Goal: Information Seeking & Learning: Learn about a topic

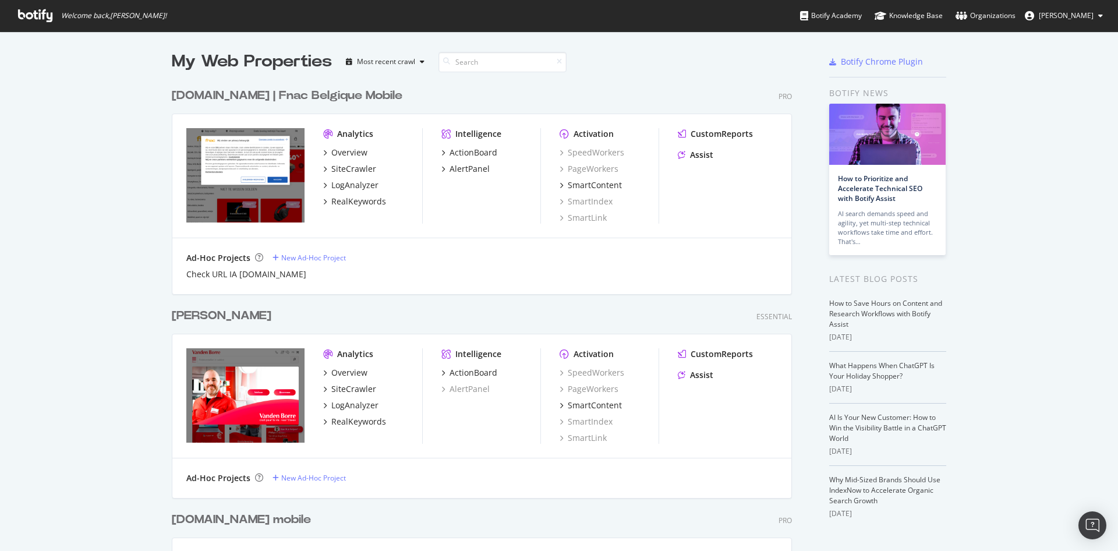
scroll to position [320, 0]
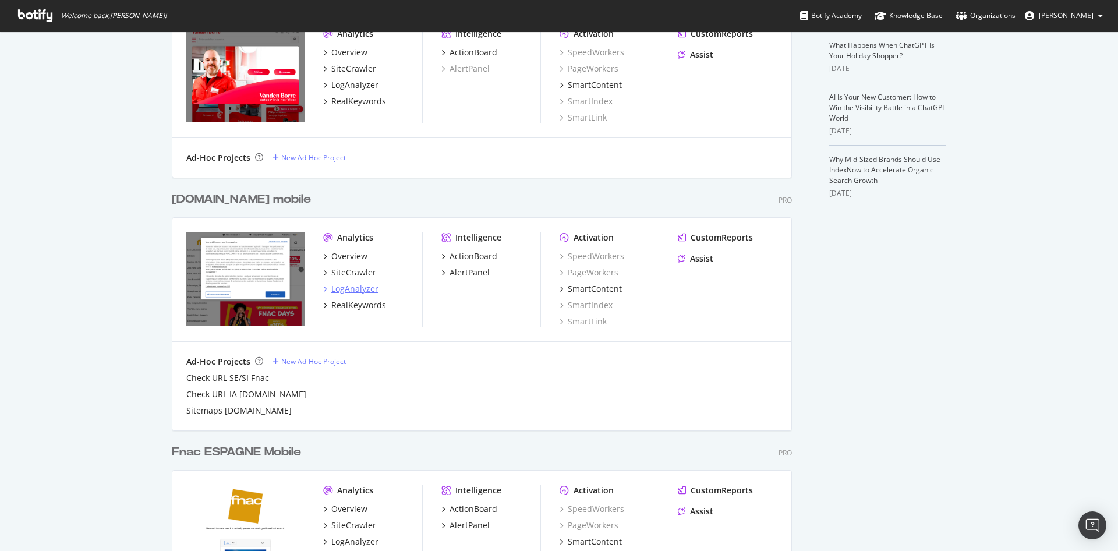
click at [363, 290] on div "LogAnalyzer" at bounding box center [354, 289] width 47 height 12
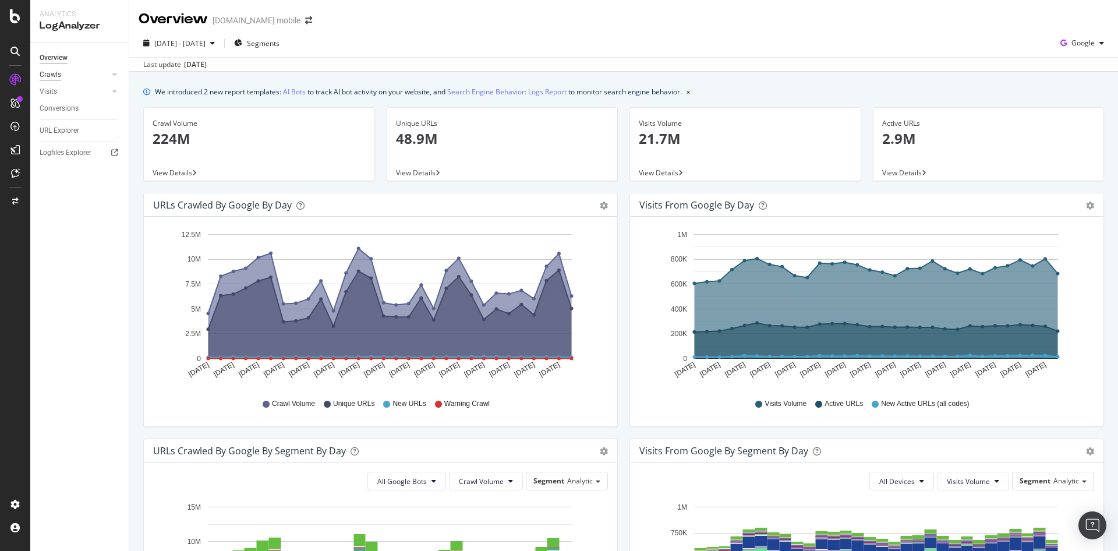
click at [57, 77] on div "Crawls" at bounding box center [51, 75] width 22 height 12
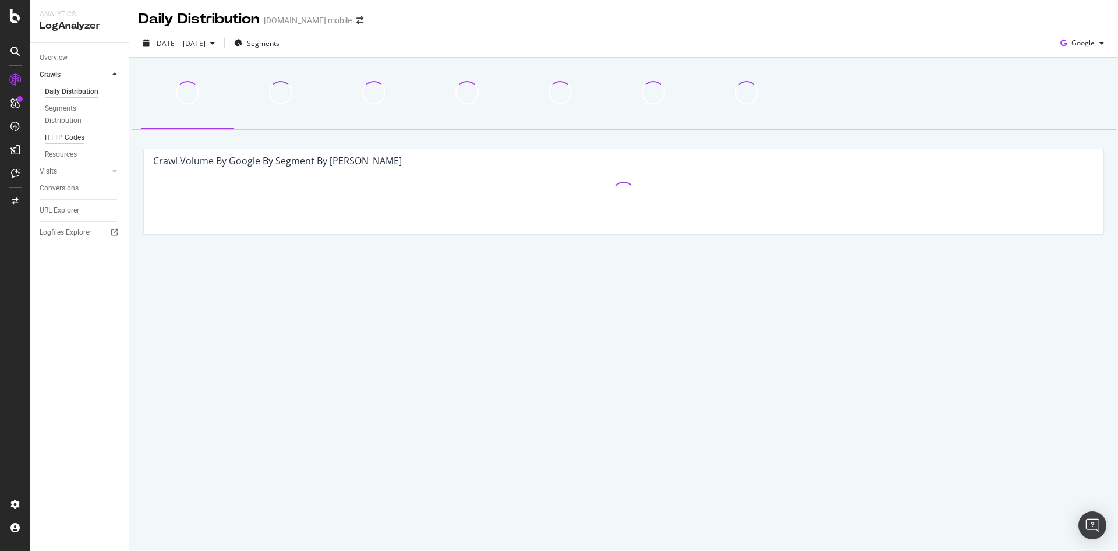
click at [76, 135] on div "HTTP Codes" at bounding box center [65, 138] width 40 height 12
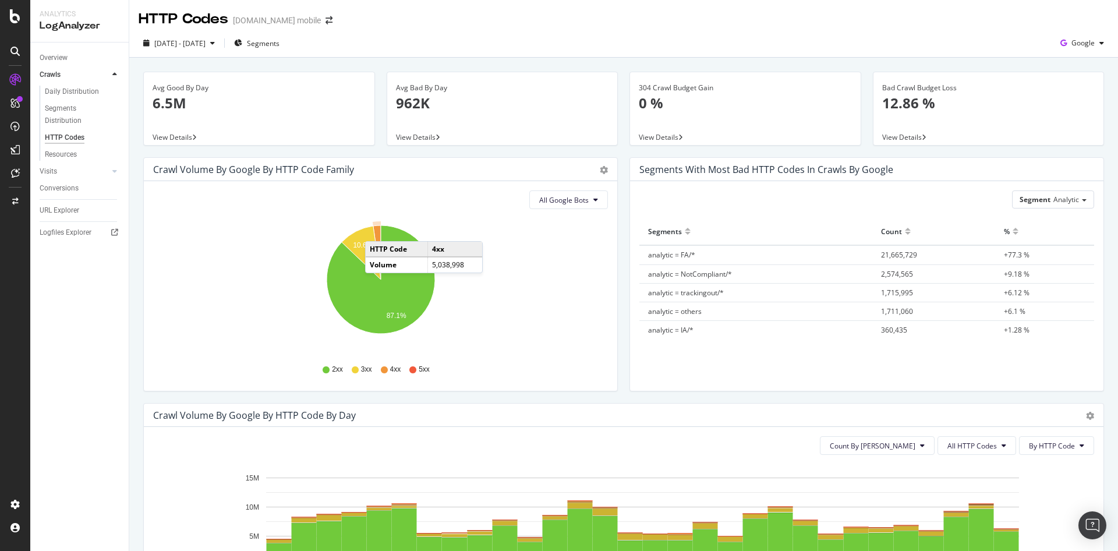
click at [377, 230] on icon "A chart." at bounding box center [377, 252] width 8 height 54
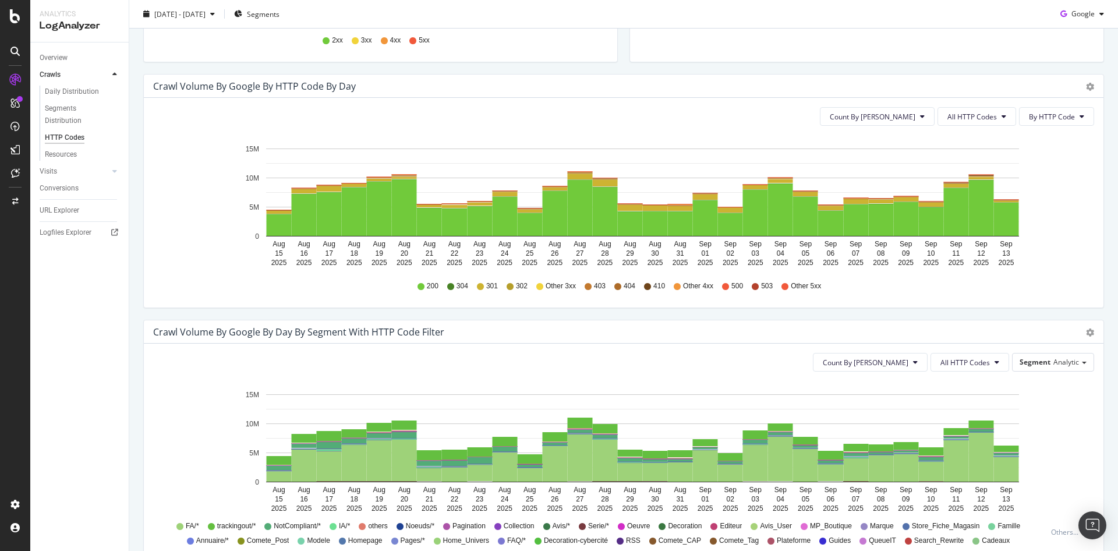
scroll to position [330, 0]
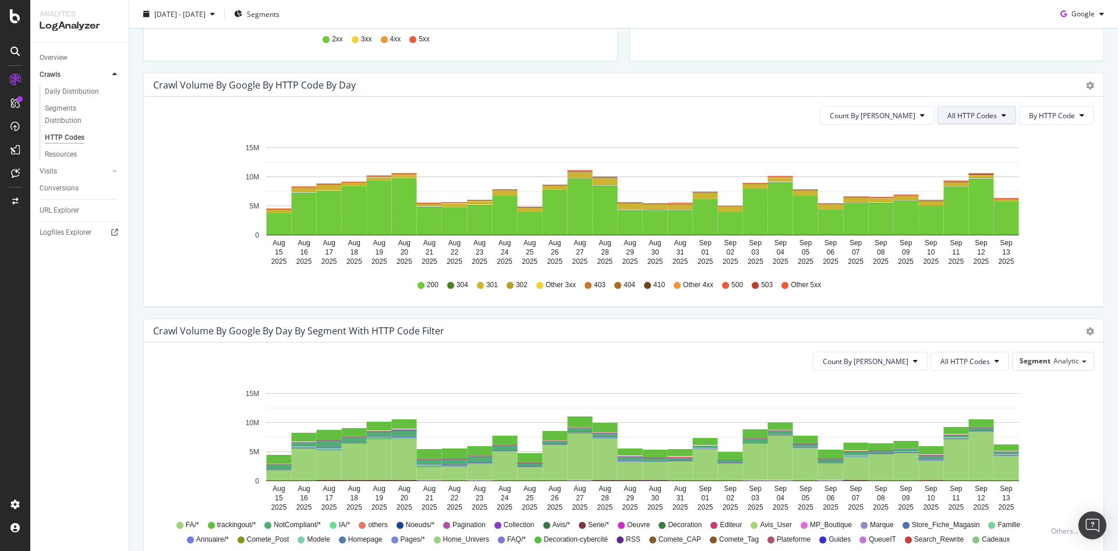
click at [979, 114] on span "All HTTP Codes" at bounding box center [973, 116] width 50 height 10
click at [980, 218] on div "4xx family" at bounding box center [978, 224] width 77 height 17
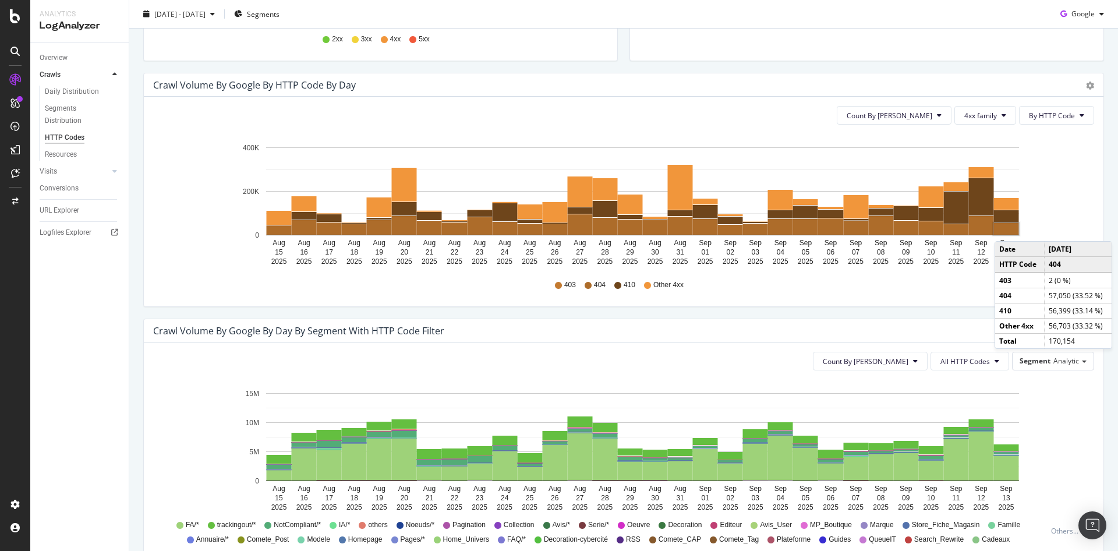
click at [1007, 230] on rect "A chart." at bounding box center [1006, 229] width 25 height 12
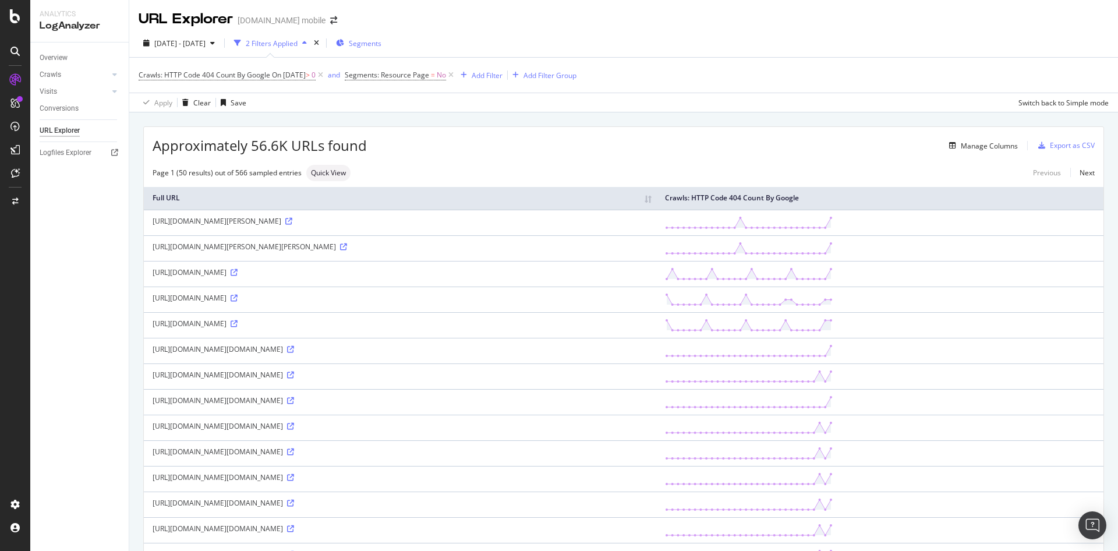
click at [380, 44] on div "Segments" at bounding box center [358, 43] width 45 height 10
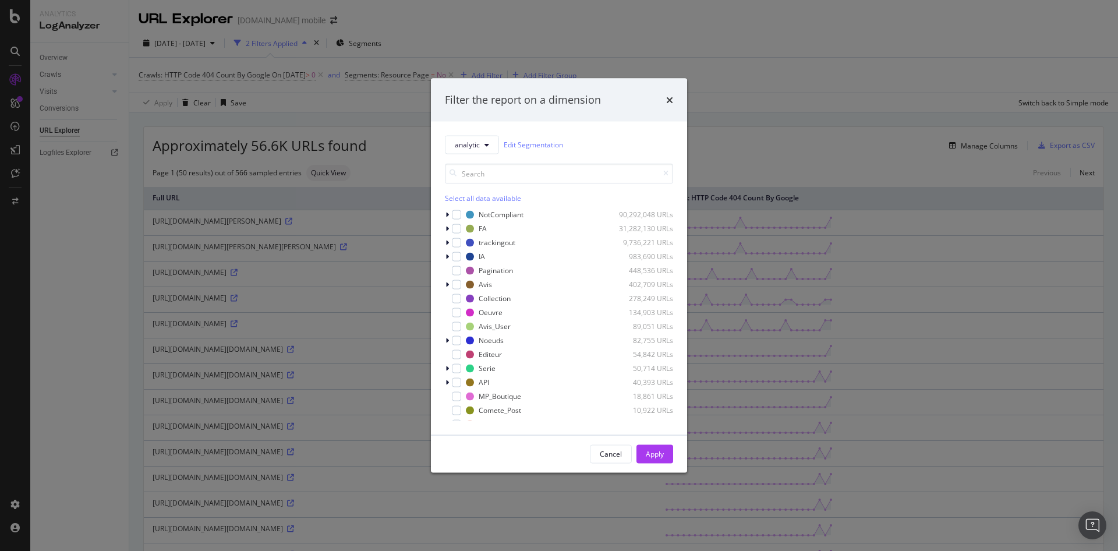
click at [667, 100] on icon "times" at bounding box center [669, 99] width 7 height 9
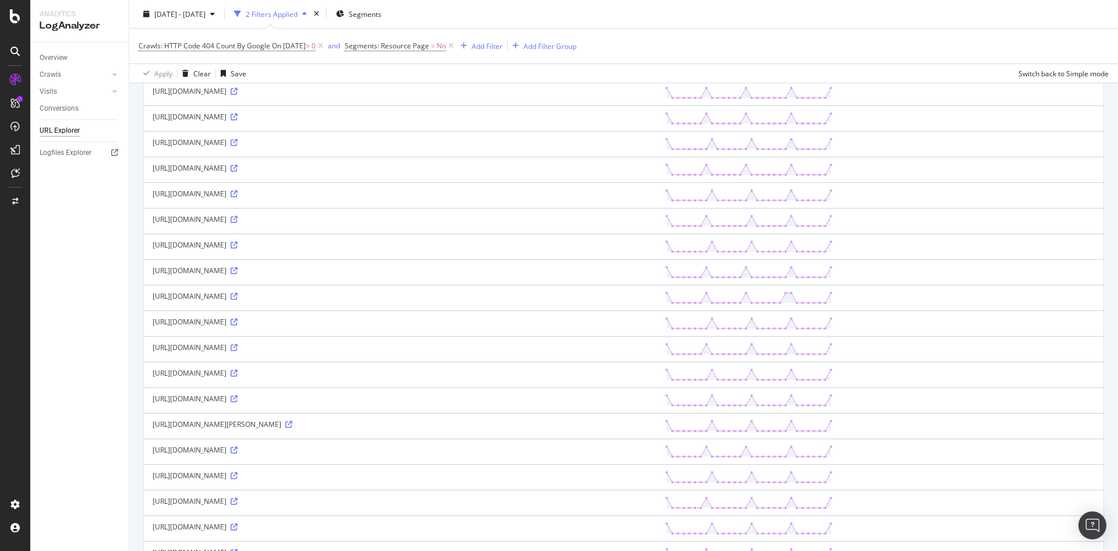
scroll to position [997, 0]
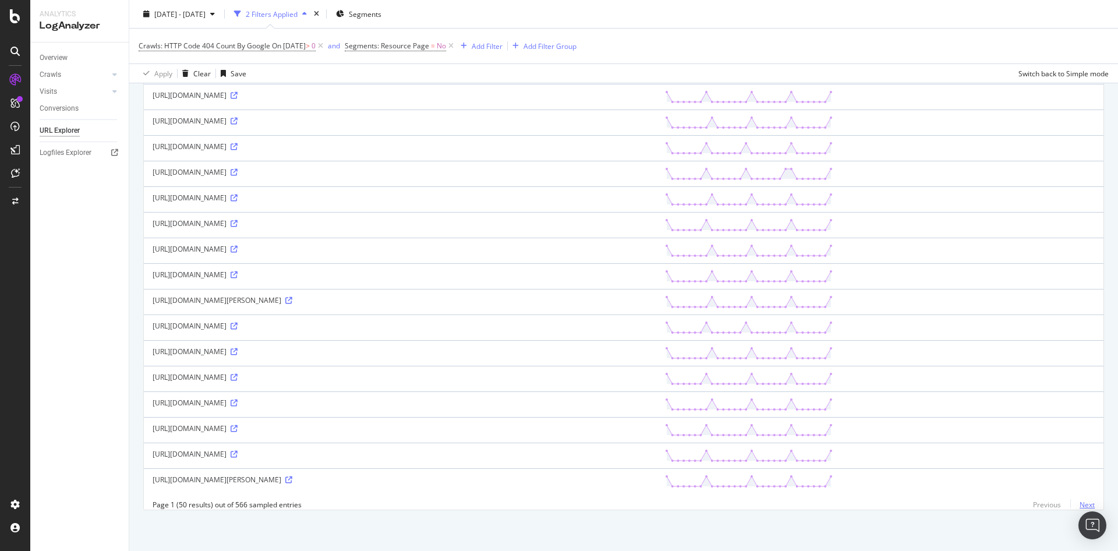
click at [1083, 500] on link "Next" at bounding box center [1083, 504] width 24 height 17
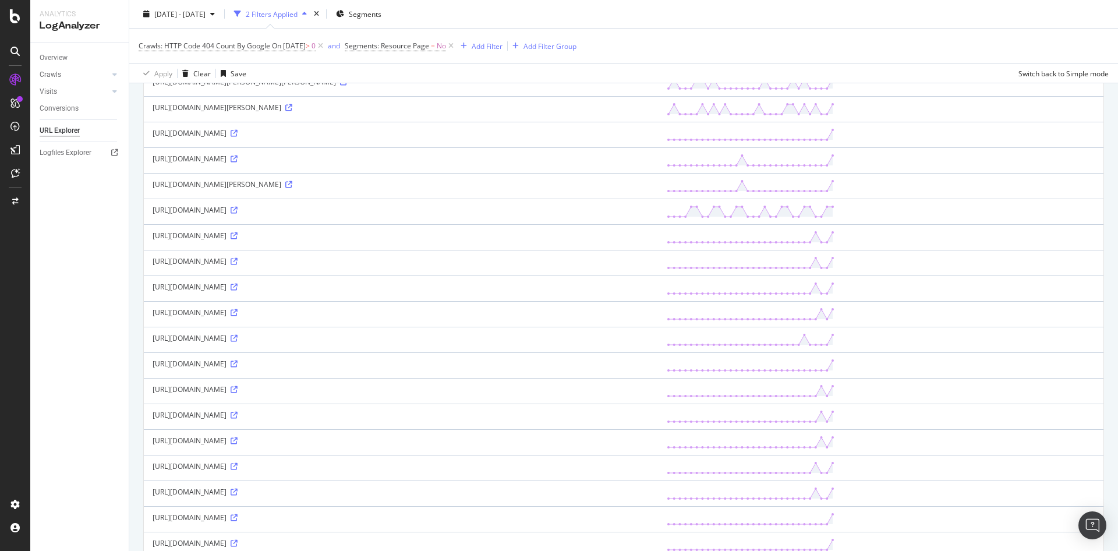
scroll to position [940, 0]
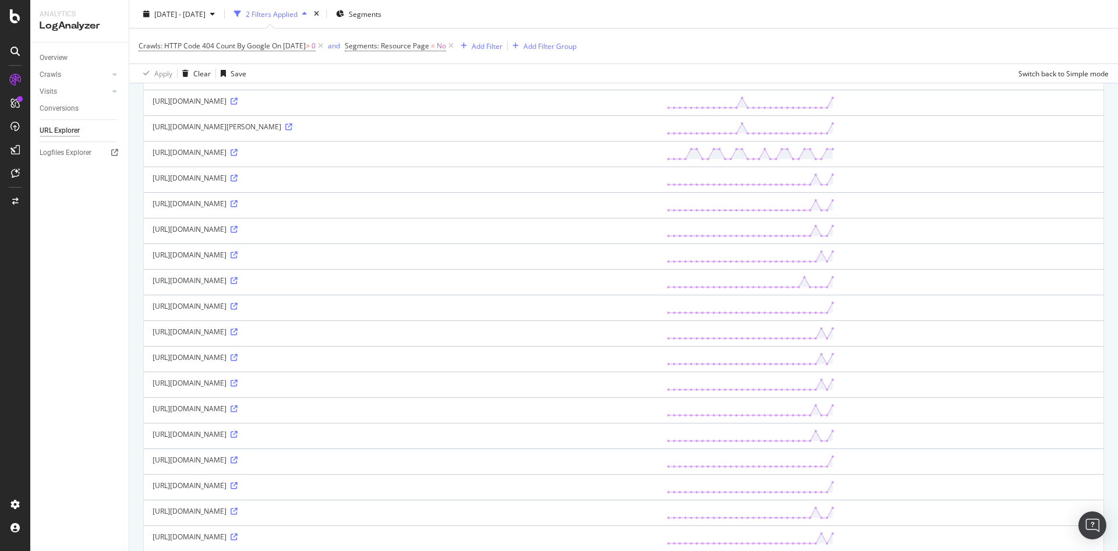
click at [425, 181] on div "https://www.fnac.com/0KO6Yl8WJ5yGI/ID9be97YIkRkNlbXZUZPyKTIuWm3GoKa2WukzEW349Ih…" at bounding box center [401, 178] width 497 height 10
click at [268, 174] on div "https://www.fnac.com/0KO6Yl8WJ5yGI/ID9be97YIkRkNlbXZUZPyKTIuWm3GoKa2WukzEW349Ih…" at bounding box center [401, 178] width 497 height 10
click at [268, 175] on div "https://www.fnac.com/0KO6Yl8WJ5yGI/ID9be97YIkRkNlbXZUZPyKTIuWm3GoKa2WukzEW349Ih…" at bounding box center [401, 178] width 497 height 10
click at [272, 201] on div "https://www.fnac.com/15VeRkgMN2G2iTSEgPuUHPz7l8SD7eAtQTwR2hF6ZWBloiYfCdeTg3I1Uk…" at bounding box center [401, 204] width 497 height 10
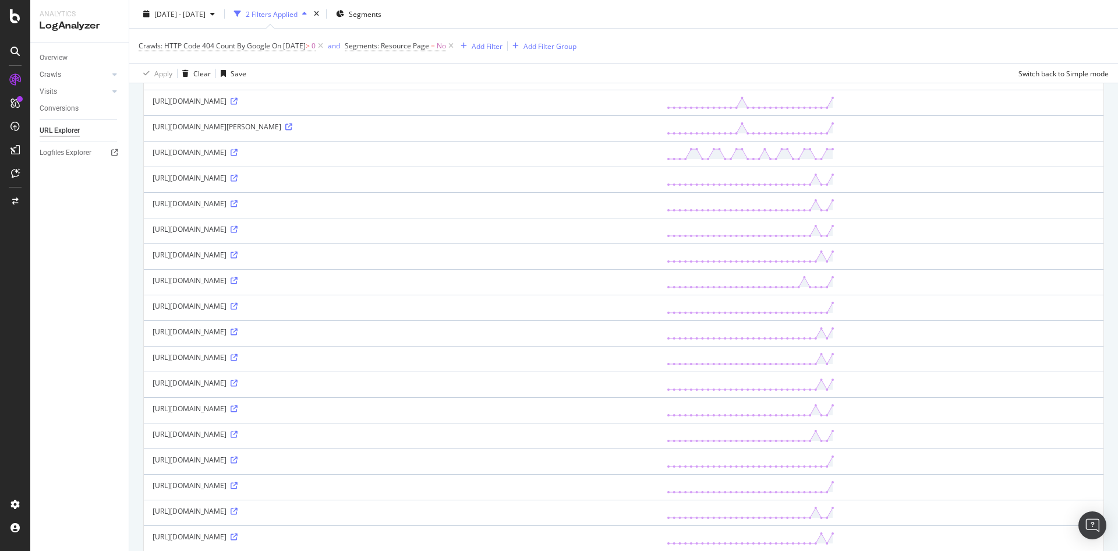
click at [272, 201] on div "https://www.fnac.com/15VeRkgMN2G2iTSEgPuUHPz7l8SD7eAtQTwR2hF6ZWBloiYfCdeTg3I1Uk…" at bounding box center [401, 204] width 497 height 10
click at [304, 223] on td "https://www.fnac.com/29qgoe8/ZtpJynRk2TRAiKSplfE3ssBc/A616R0OfmHF2YtC8DUjkjvkG1…" at bounding box center [401, 231] width 514 height 26
click at [239, 231] on div "https://www.fnac.com/29qgoe8/ZtpJynRk2TRAiKSplfE3ssBc/A616R0OfmHF2YtC8DUjkjvkG1…" at bounding box center [401, 229] width 497 height 10
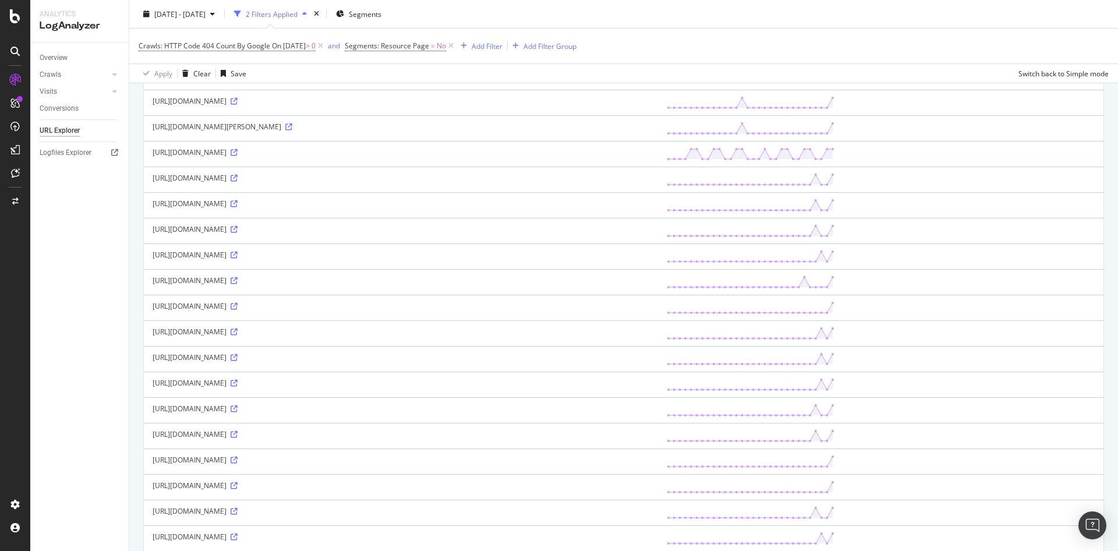
click at [366, 233] on div "https://www.fnac.com/29qgoe8/ZtpJynRk2TRAiKSplfE3ssBc/A616R0OfmHF2YtC8DUjkjvkG1…" at bounding box center [401, 229] width 497 height 10
click at [380, 255] on div "https://www.fnac.com/2LrdrQVtcCFwU3aB7OjaoZBXegSKRLFVHbFM4w9V69786tRjGmERcoHbIh…" at bounding box center [401, 255] width 497 height 10
click at [338, 271] on td "https://www.fnac.com/2gwYia/62v9TCRD/Z5t/z/s9xP6IrsJhb6CuxqPE2/NHl3CA5hK/8pDZvF…" at bounding box center [401, 282] width 514 height 26
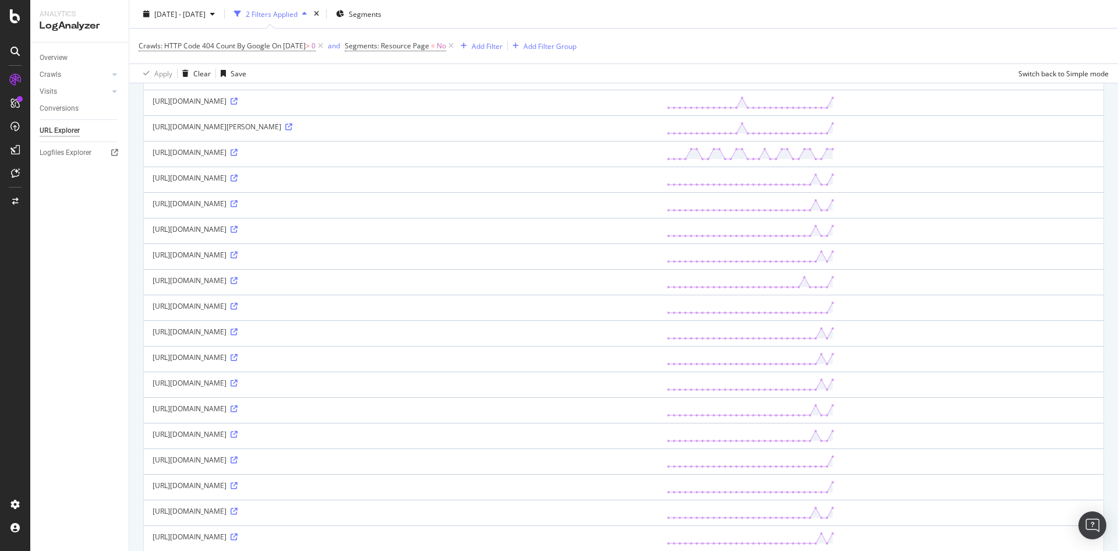
click at [338, 271] on td "https://www.fnac.com/2gwYia/62v9TCRD/Z5t/z/s9xP6IrsJhb6CuxqPE2/NHl3CA5hK/8pDZvF…" at bounding box center [401, 282] width 514 height 26
click at [337, 283] on div "https://www.fnac.com/2gwYia/62v9TCRD/Z5t/z/s9xP6IrsJhb6CuxqPE2/NHl3CA5hK/8pDZvF…" at bounding box center [401, 281] width 497 height 10
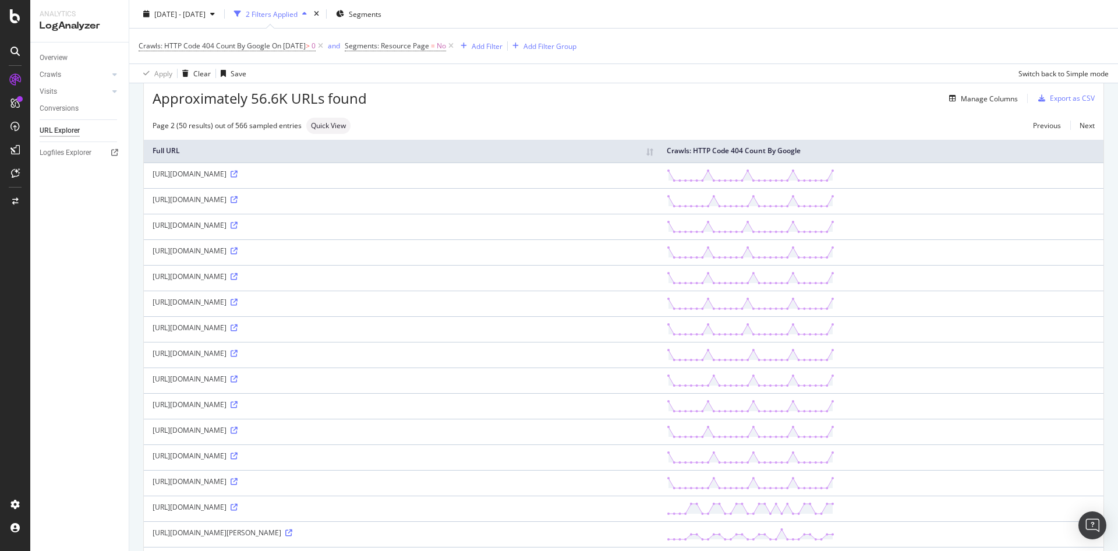
scroll to position [0, 0]
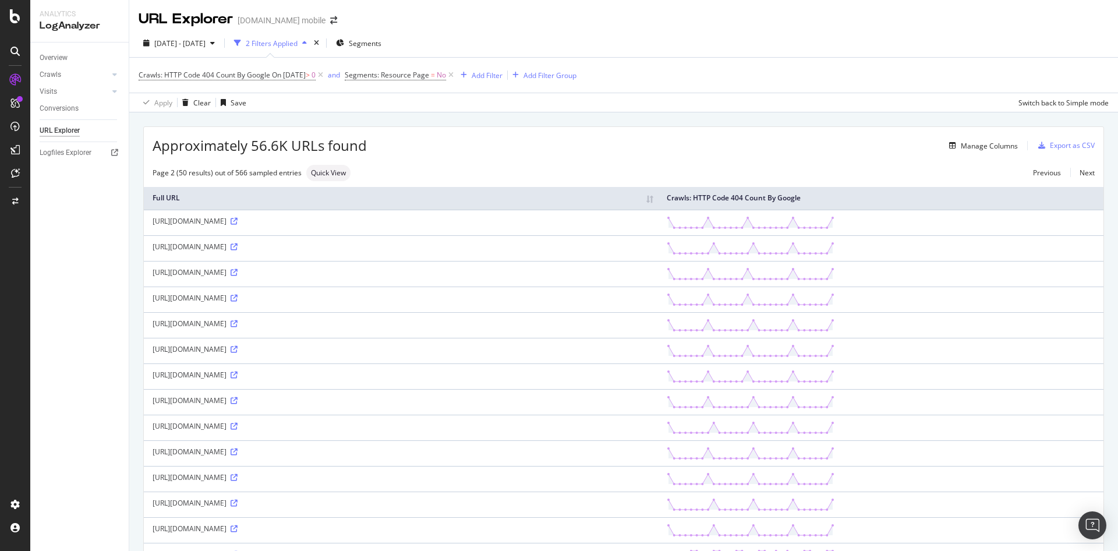
drag, startPoint x: 412, startPoint y: 295, endPoint x: 151, endPoint y: 292, distance: 261.0
click at [151, 292] on td "http://www4.fnac.com/XboxAvenue/sref3cc09f23-630d-ca03-f90d-c221f4cd9300" at bounding box center [401, 300] width 514 height 26
click at [202, 319] on div "http://www4.fnac.com/asgoodasnew/sref42dcce82-5286-4fb1-debc-bcda25c35527" at bounding box center [401, 324] width 497 height 10
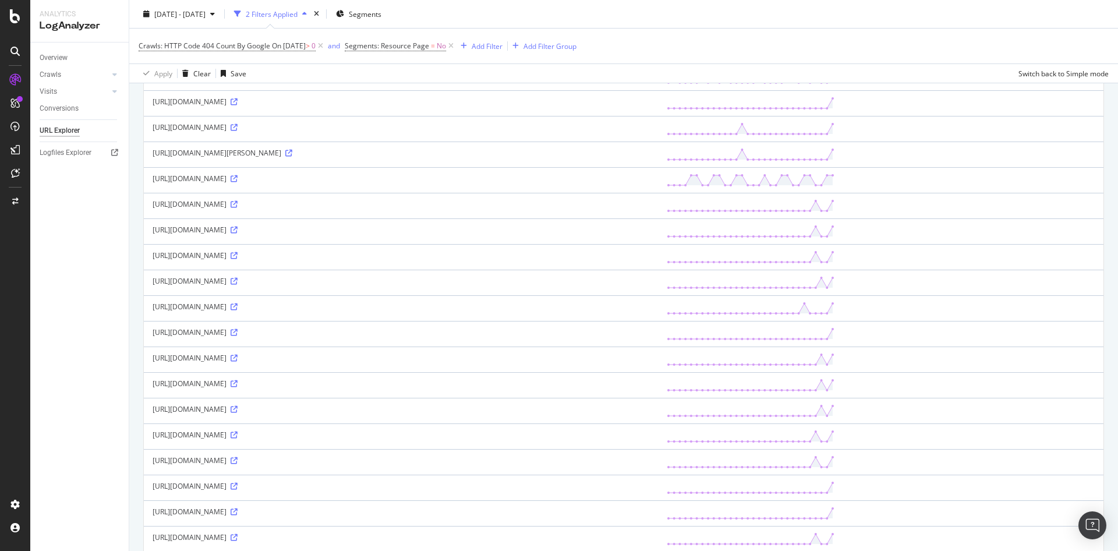
scroll to position [997, 0]
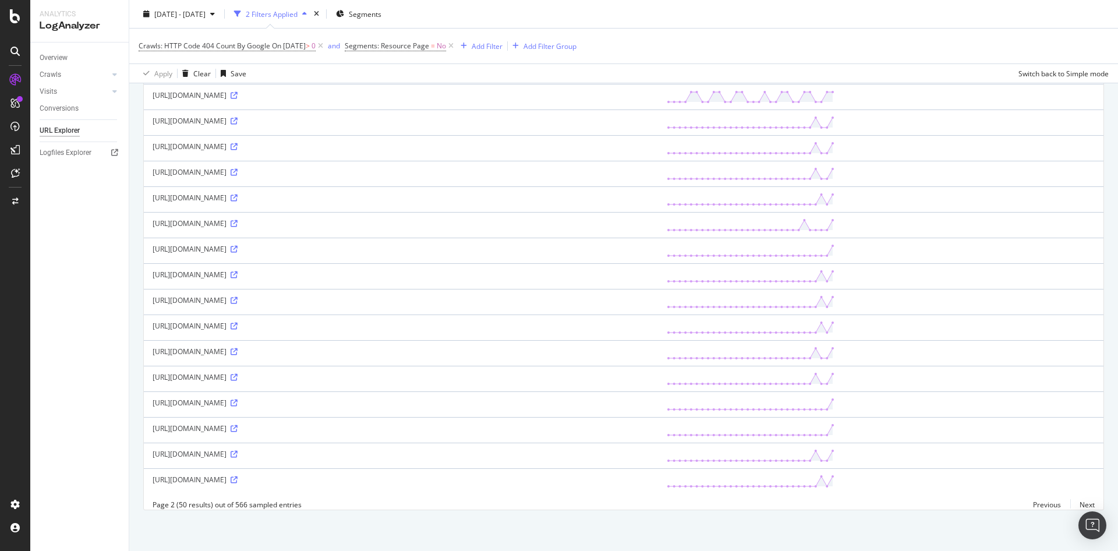
drag, startPoint x: 461, startPoint y: 223, endPoint x: 225, endPoint y: 220, distance: 235.4
click at [225, 220] on div "https://www.fnac.com/2gwYia/62v9TCRD/Z5t/z/s9xP6IrsJhb6CuxqPE2/NHl3CA5hK/8pDZvF…" at bounding box center [401, 223] width 497 height 10
copy div "https://www.fnac.com/2gwYia/62v9TCRD/Z5t/z/s9xP6IrsJhb6CuxqPE2/NHl3CA5hK/8pDZvF…"
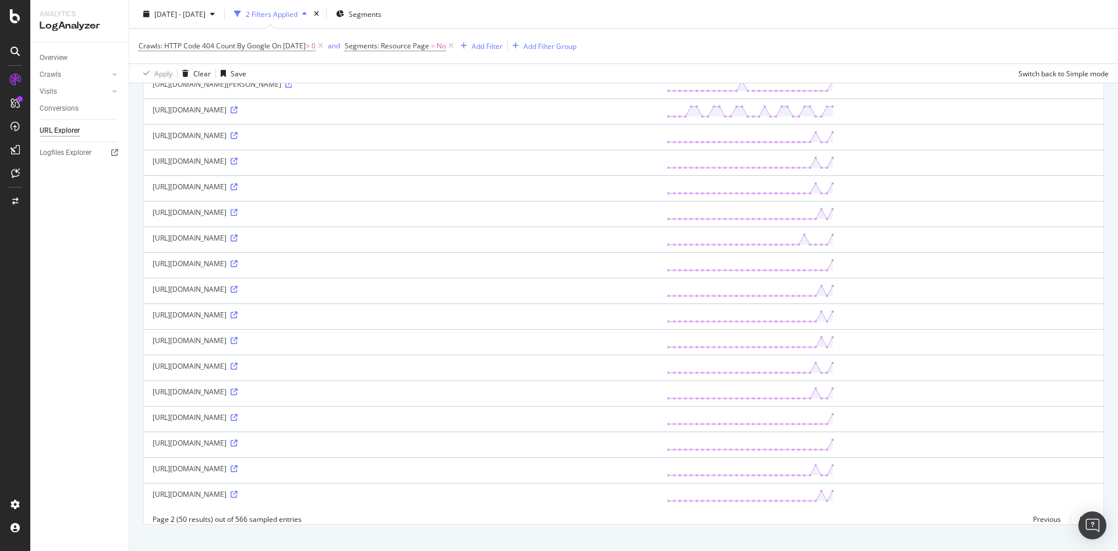
scroll to position [982, 0]
copy div "https://www.fnac.com/2gwYia/62v9TCRD/Z5t/z/s9xP6IrsJhb6CuxqPE2/NHl3CA5hK/8pDZvF…"
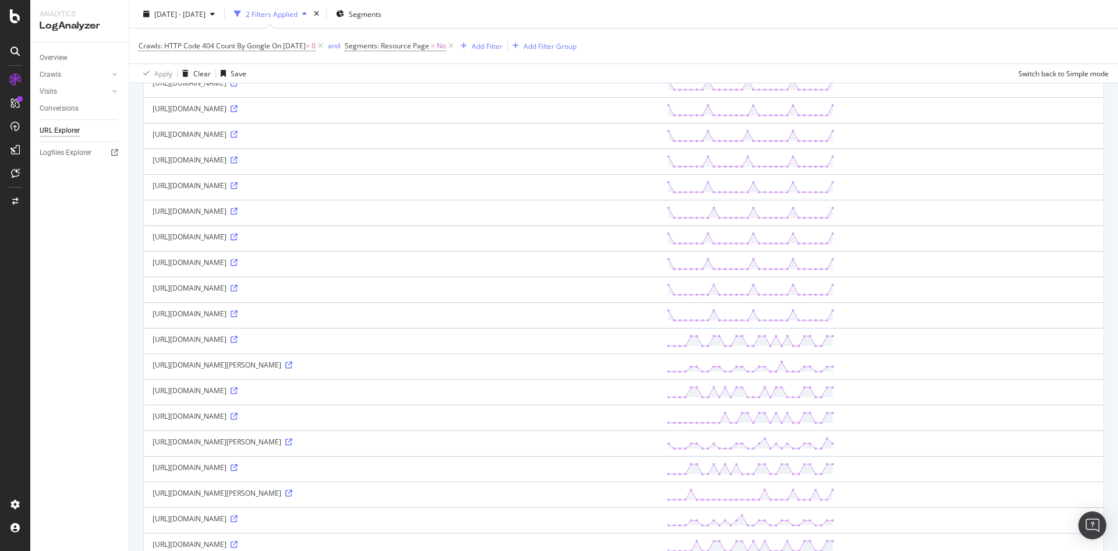
scroll to position [0, 0]
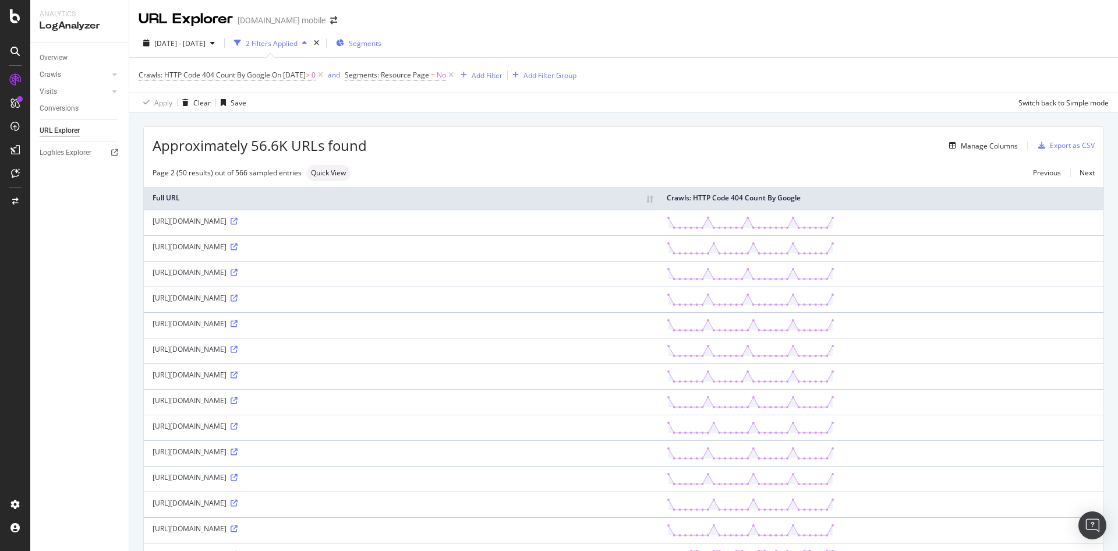
click at [382, 48] on div "Segments" at bounding box center [358, 42] width 45 height 17
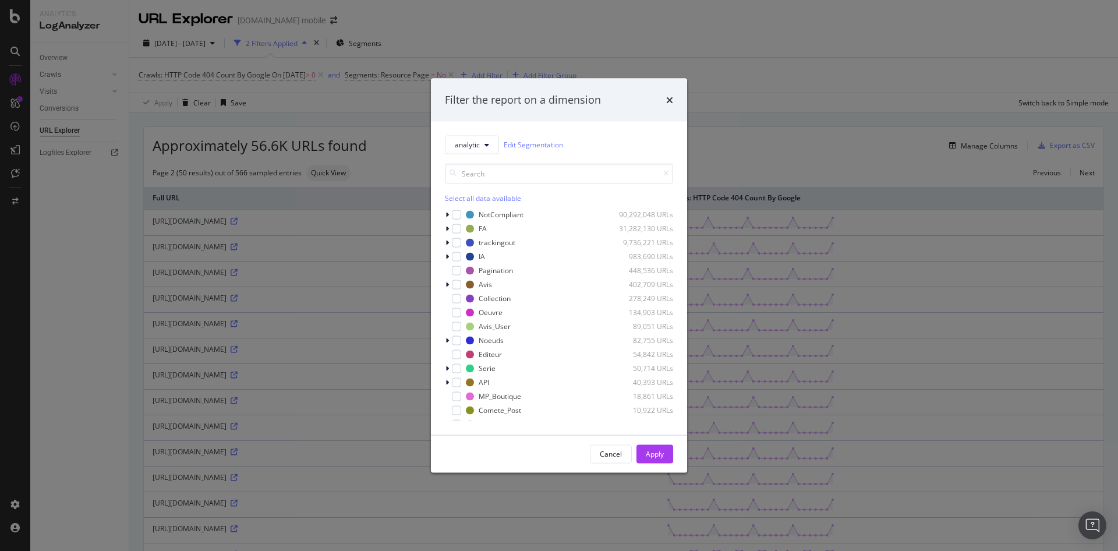
click at [444, 210] on div "analytic Edit Segmentation Select all data available NotCompliant 90,292,048 UR…" at bounding box center [559, 277] width 256 height 313
click at [446, 212] on icon "modal" at bounding box center [447, 214] width 3 height 7
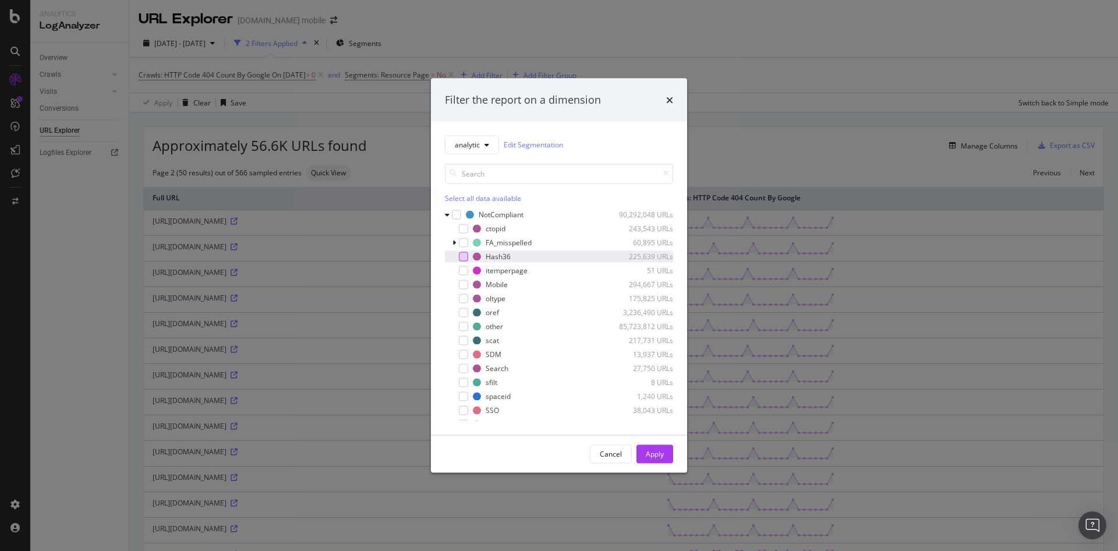
click at [465, 256] on div "modal" at bounding box center [463, 256] width 9 height 9
click at [657, 452] on div "Apply" at bounding box center [655, 454] width 18 height 10
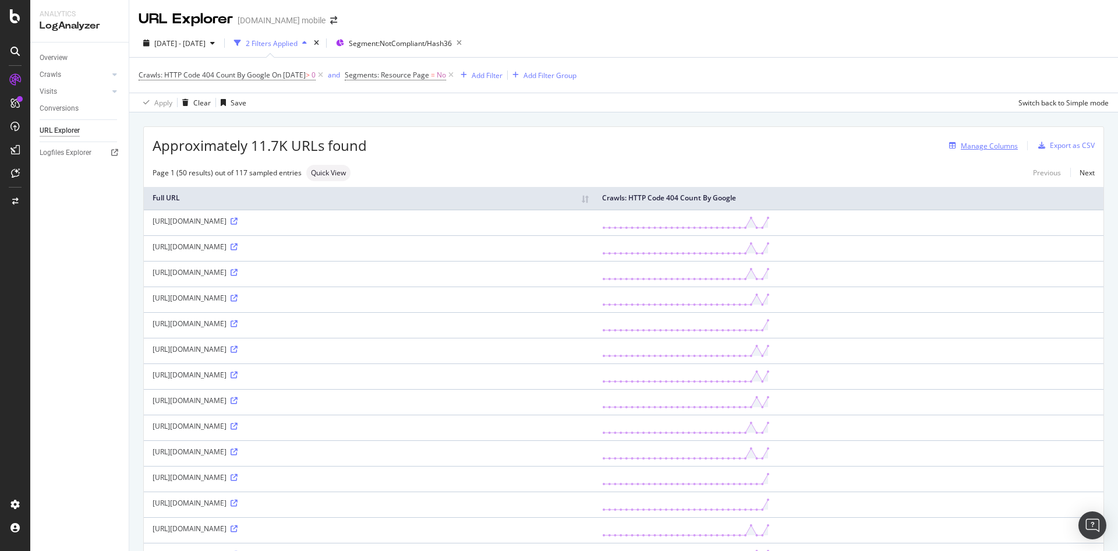
click at [995, 148] on div "Manage Columns" at bounding box center [989, 146] width 57 height 10
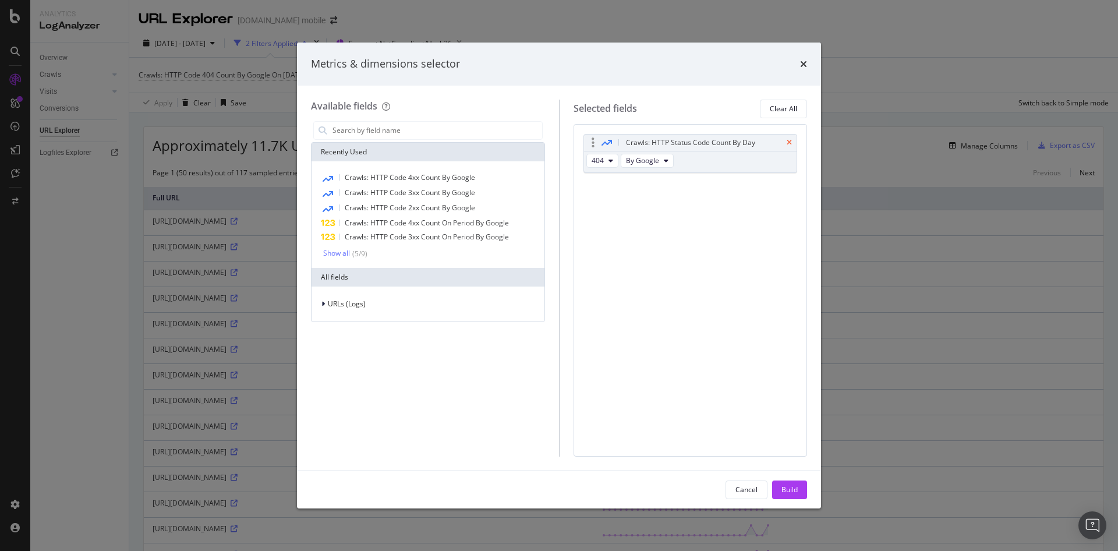
click at [787, 141] on icon "times" at bounding box center [789, 142] width 5 height 7
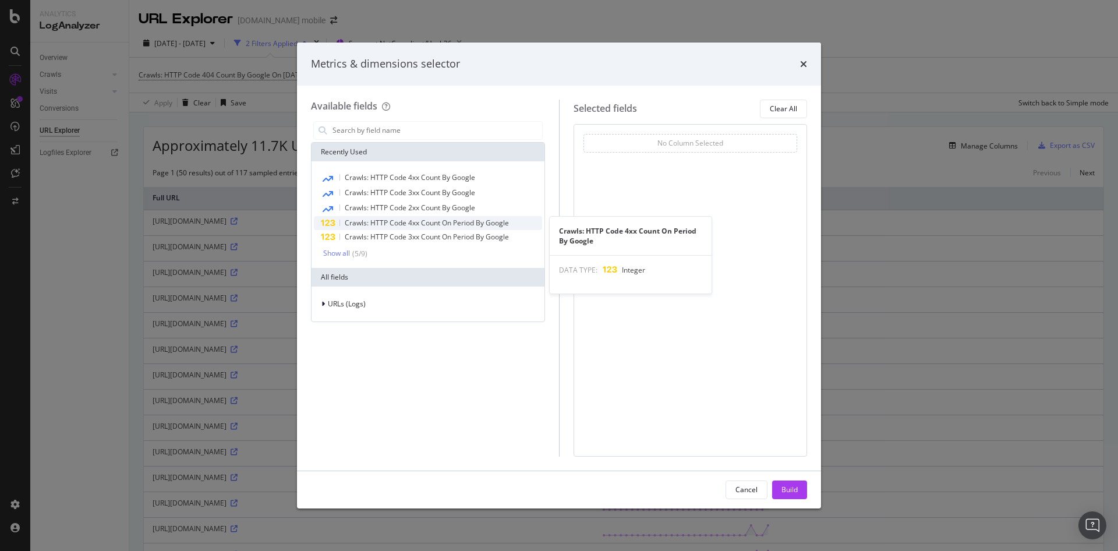
click at [400, 230] on div "Crawls: HTTP Code 4xx Count On Period By Google" at bounding box center [428, 223] width 228 height 14
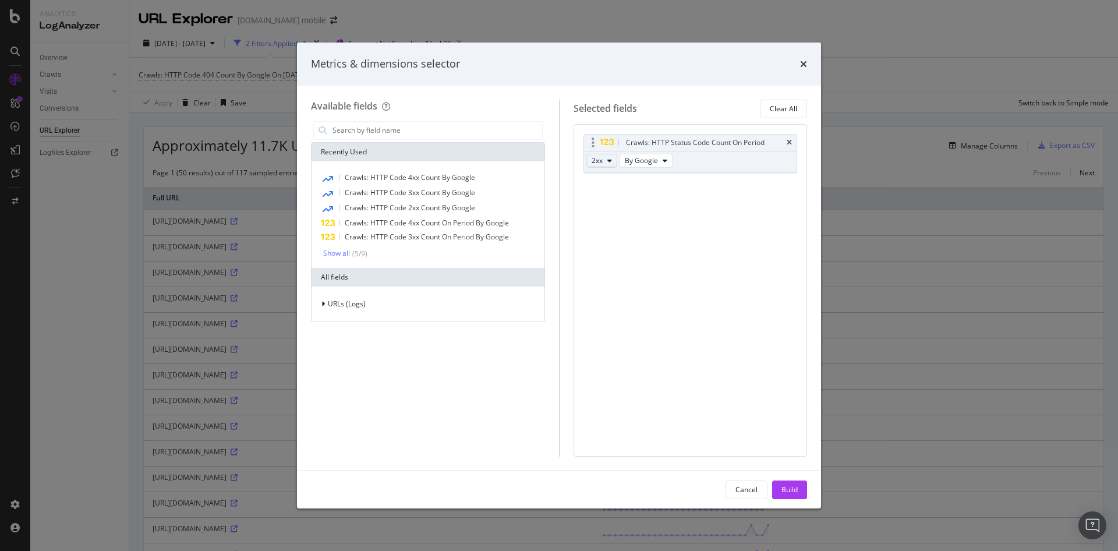
click at [610, 162] on icon "modal" at bounding box center [610, 160] width 5 height 7
click at [616, 230] on div "4xx" at bounding box center [612, 224] width 50 height 17
click at [345, 254] on div "Show all" at bounding box center [336, 253] width 27 height 8
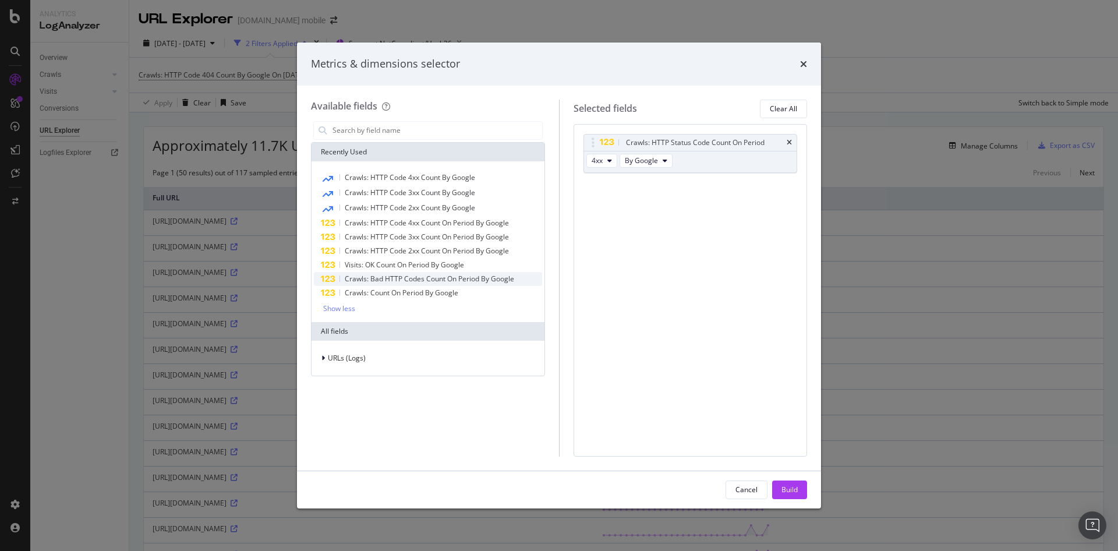
click at [443, 277] on span "Crawls: Bad HTTP Codes Count On Period By Google" at bounding box center [430, 279] width 170 height 10
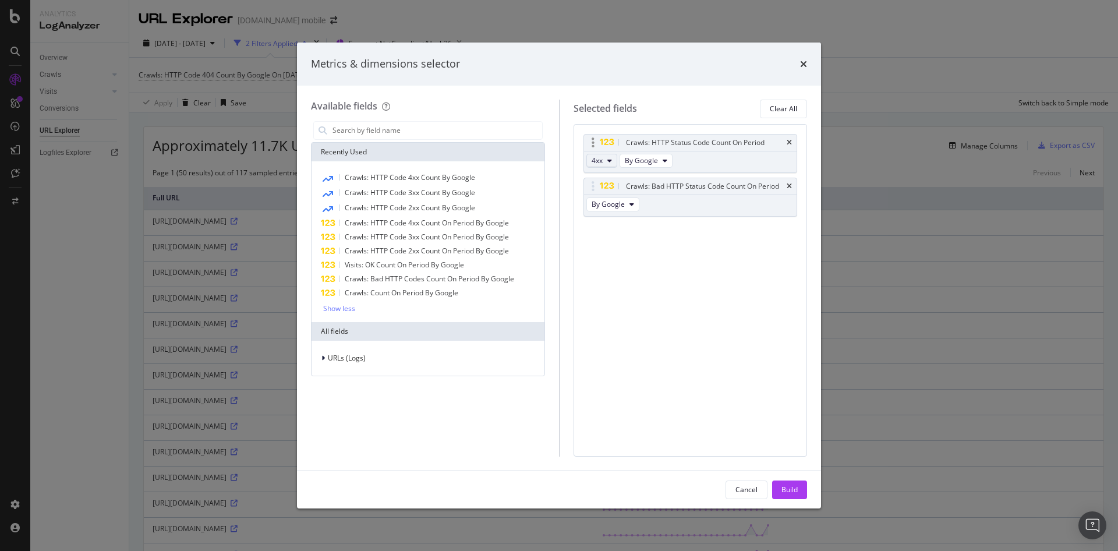
click at [599, 163] on span "4xx" at bounding box center [597, 161] width 11 height 10
click at [609, 245] on span "404" at bounding box center [612, 241] width 31 height 10
click at [792, 183] on div "Crawls: Bad HTTP Status Code Count On Period" at bounding box center [690, 186] width 213 height 16
click at [790, 185] on icon "times" at bounding box center [789, 186] width 5 height 7
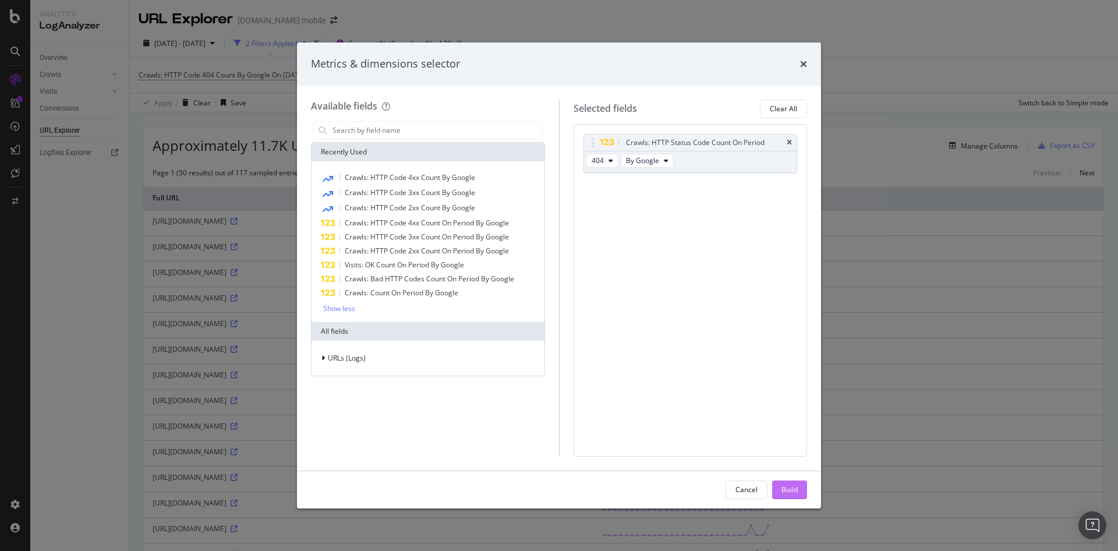
click at [799, 488] on button "Build" at bounding box center [789, 490] width 35 height 19
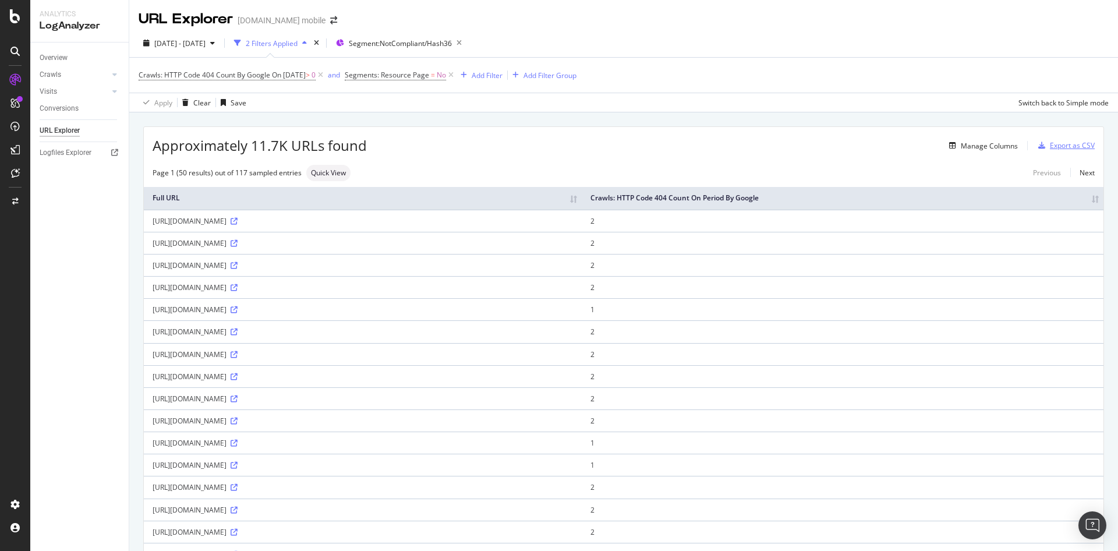
click at [1061, 139] on div "Export as CSV" at bounding box center [1064, 145] width 61 height 17
click at [986, 145] on div "Manage Columns" at bounding box center [989, 146] width 57 height 10
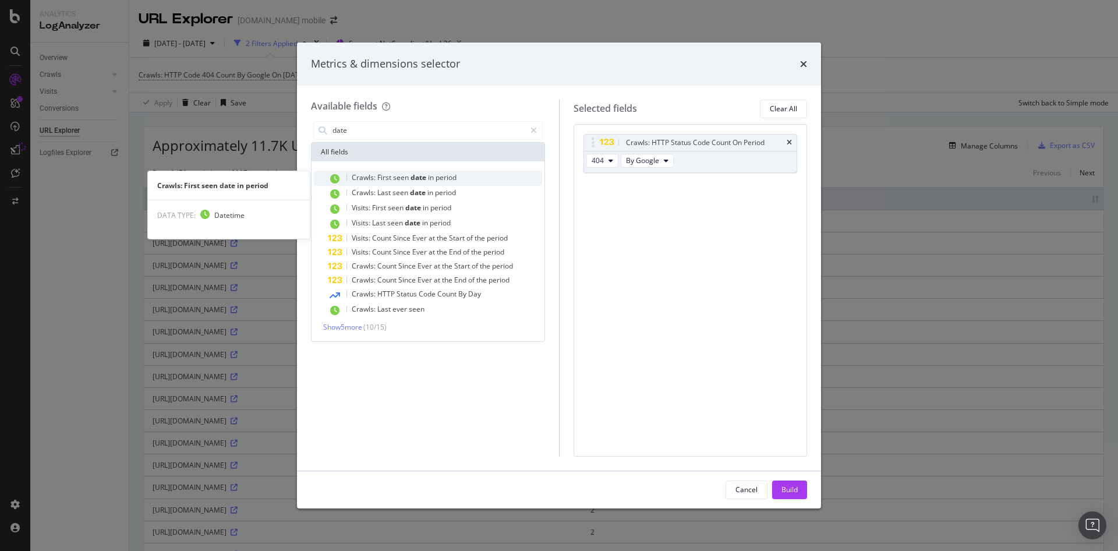
type input "date"
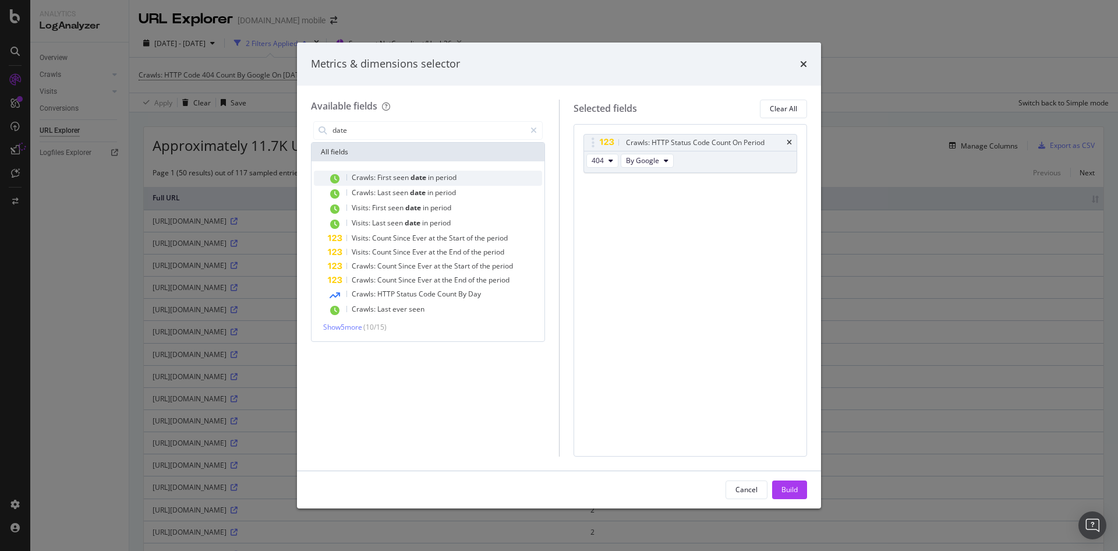
click at [447, 181] on span "period" at bounding box center [446, 177] width 21 height 10
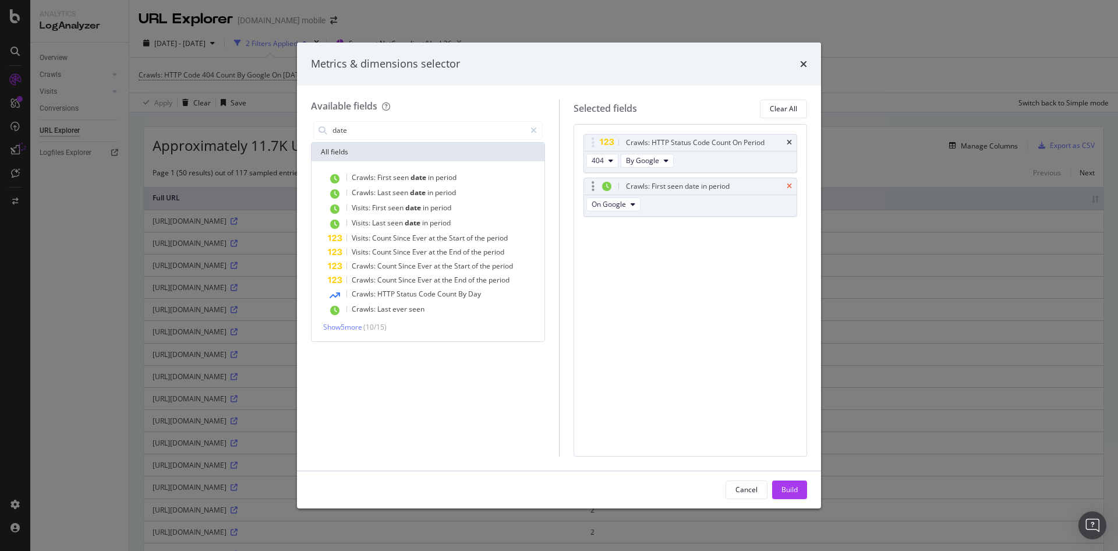
click at [788, 185] on icon "times" at bounding box center [789, 186] width 5 height 7
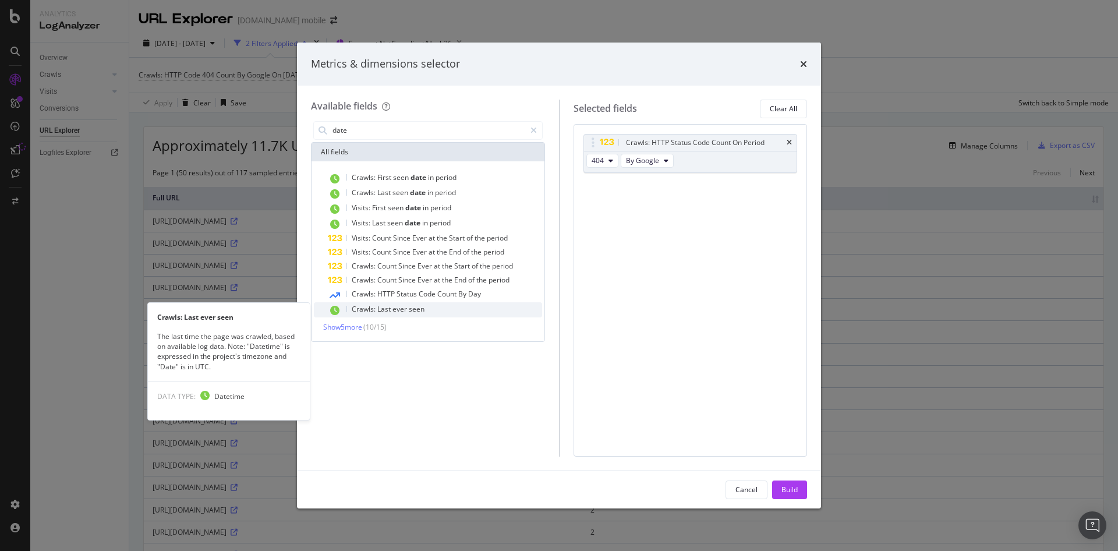
click at [415, 307] on span "seen" at bounding box center [417, 309] width 16 height 10
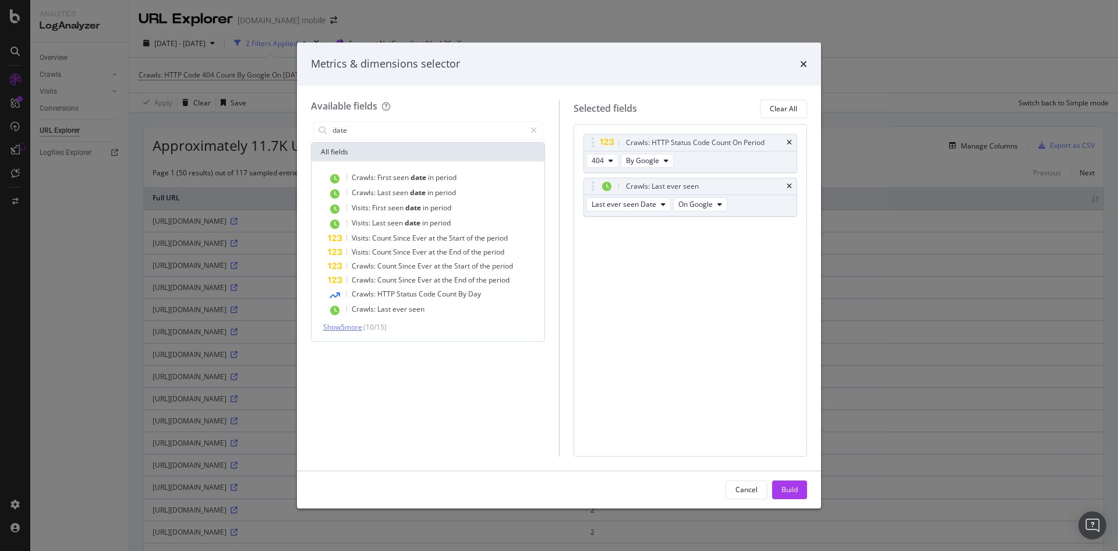
click at [357, 329] on span "Show 5 more" at bounding box center [342, 327] width 39 height 10
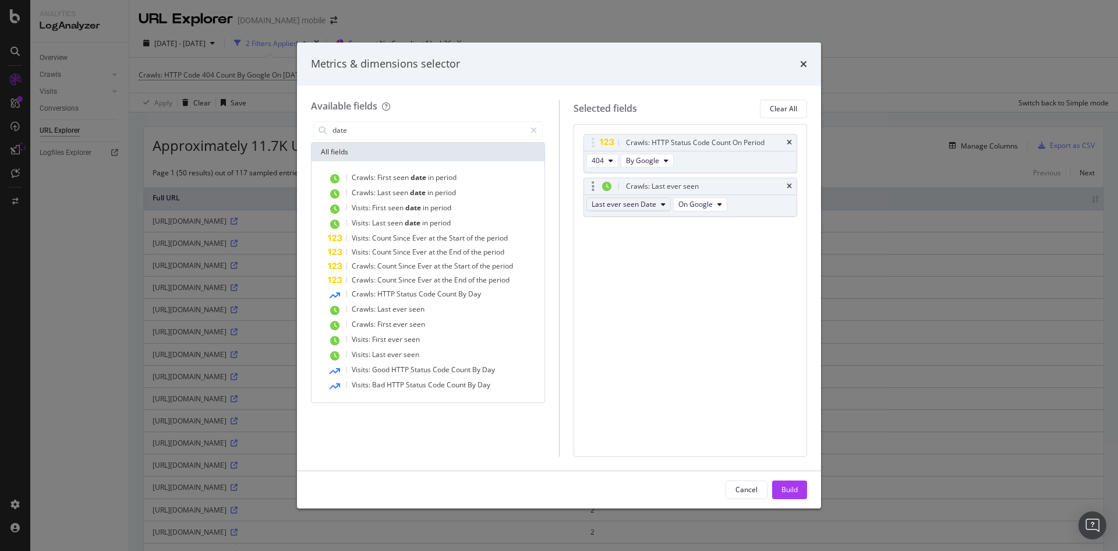
click at [658, 204] on button "Last ever seen Date" at bounding box center [629, 204] width 84 height 14
click at [655, 245] on span "Last ever seen Datetime" at bounding box center [636, 247] width 79 height 10
click at [787, 489] on div "Build" at bounding box center [790, 490] width 16 height 10
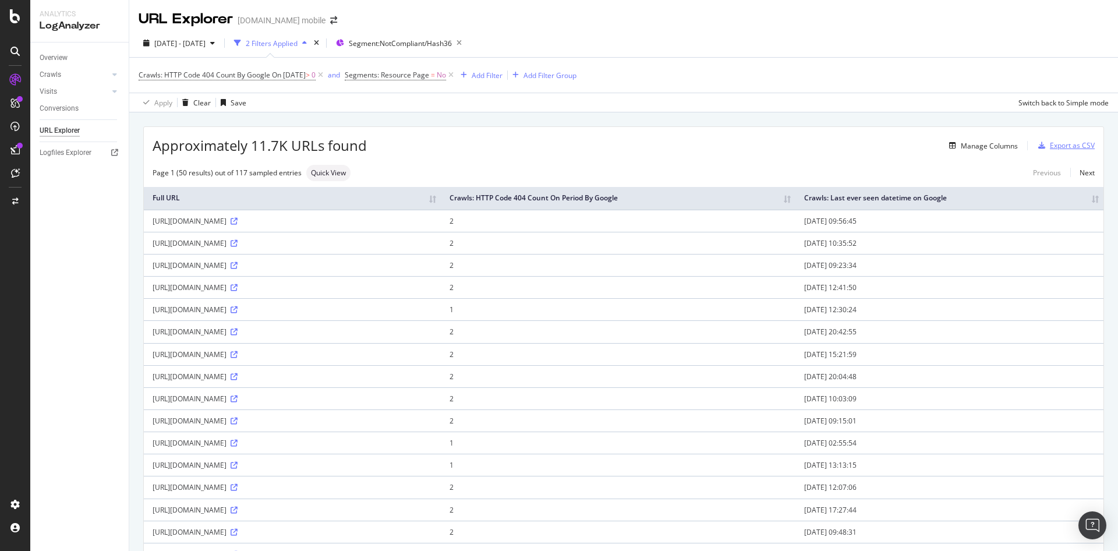
click at [1081, 143] on div "Export as CSV" at bounding box center [1072, 145] width 45 height 10
click at [20, 151] on div at bounding box center [15, 149] width 19 height 19
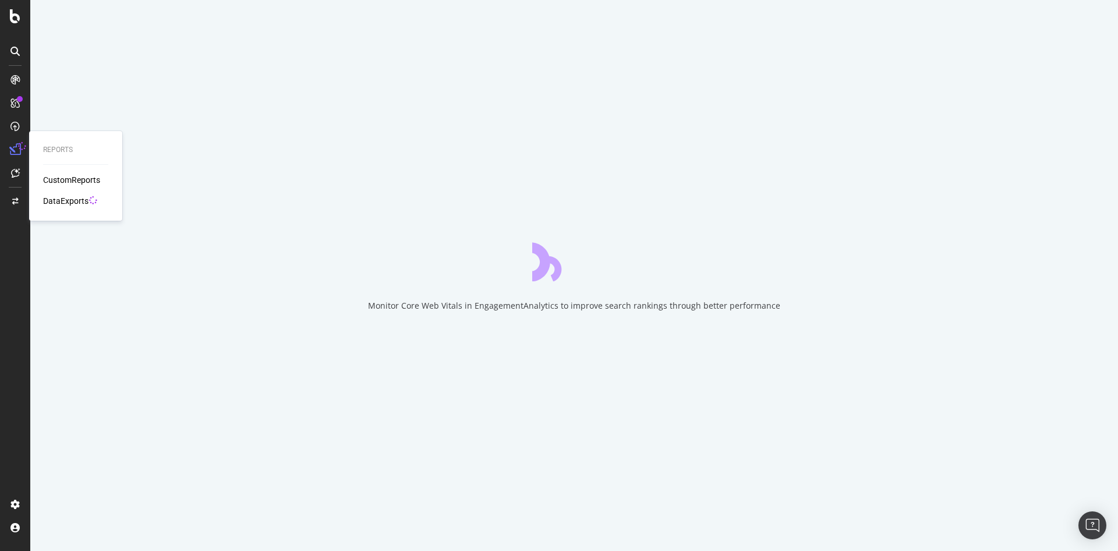
click at [66, 203] on div "DataExports" at bounding box center [65, 201] width 45 height 12
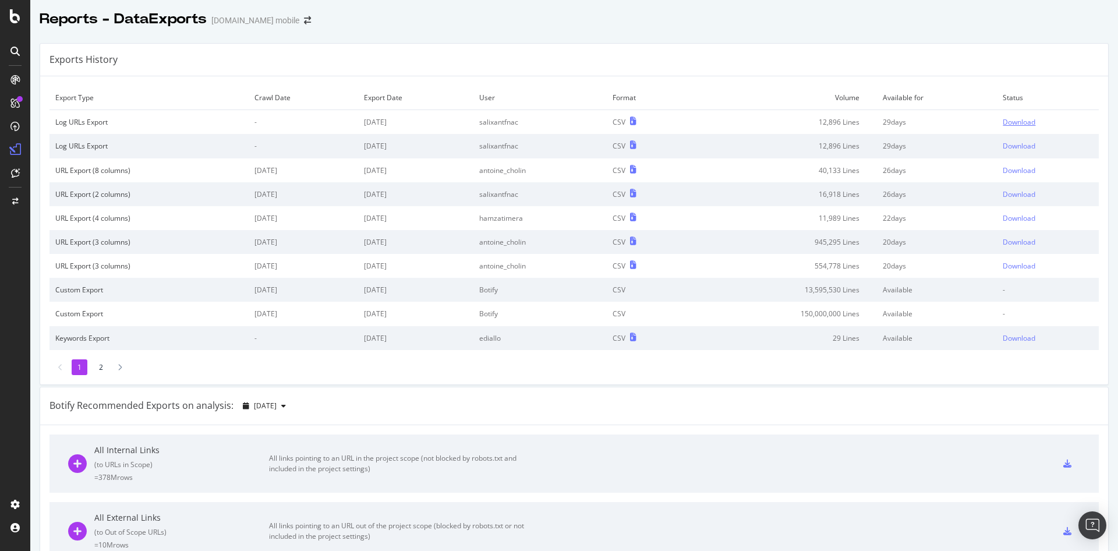
click at [1018, 122] on div "Download" at bounding box center [1019, 122] width 33 height 10
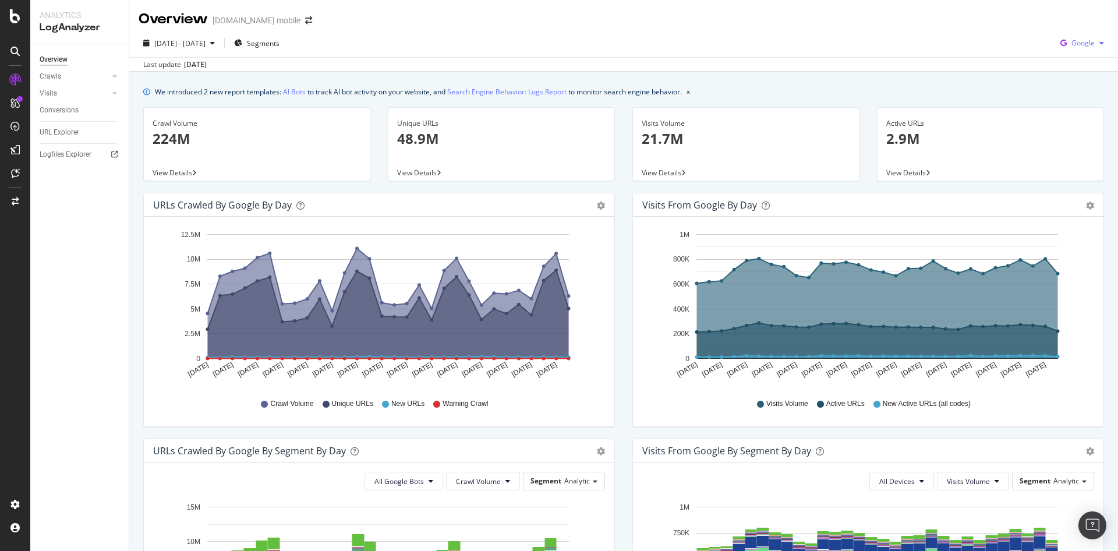
click at [1088, 49] on div "Google" at bounding box center [1082, 42] width 53 height 17
click at [1083, 114] on span "OpenAI" at bounding box center [1083, 109] width 43 height 10
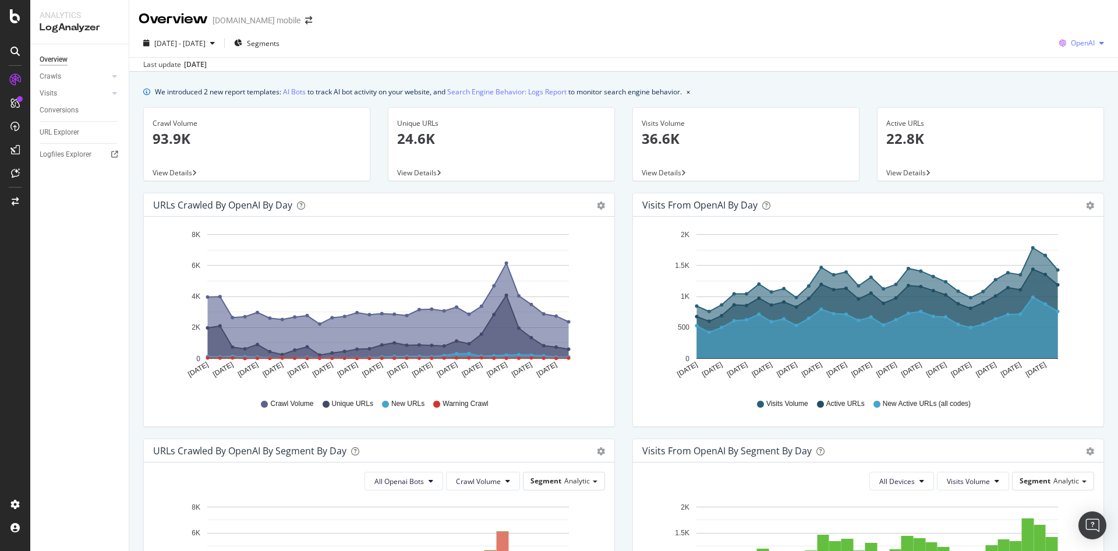
click at [1085, 41] on span "OpenAI" at bounding box center [1083, 43] width 24 height 10
click at [1086, 135] on span "Other AI Bots" at bounding box center [1083, 131] width 43 height 10
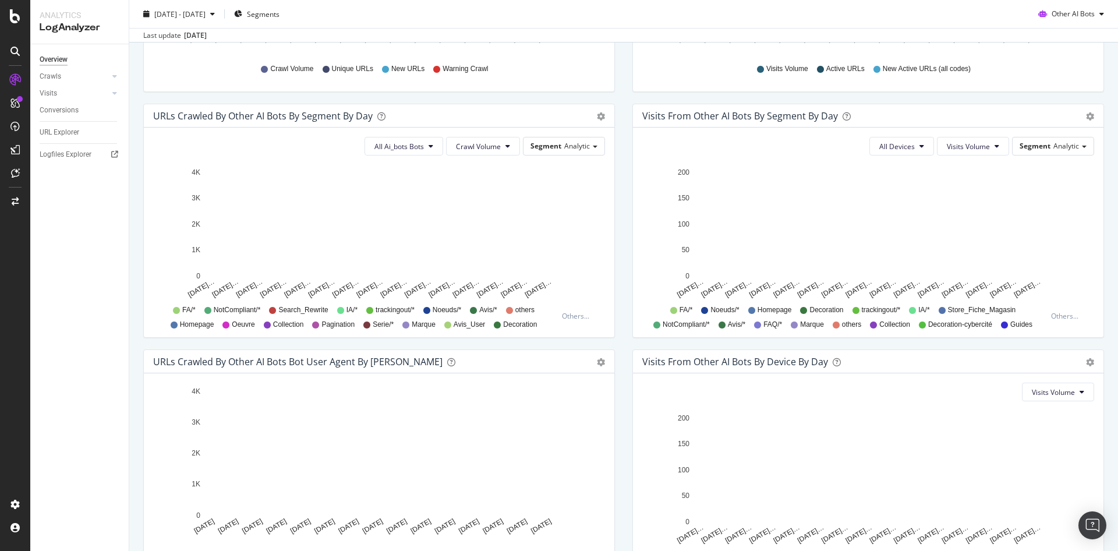
scroll to position [337, 0]
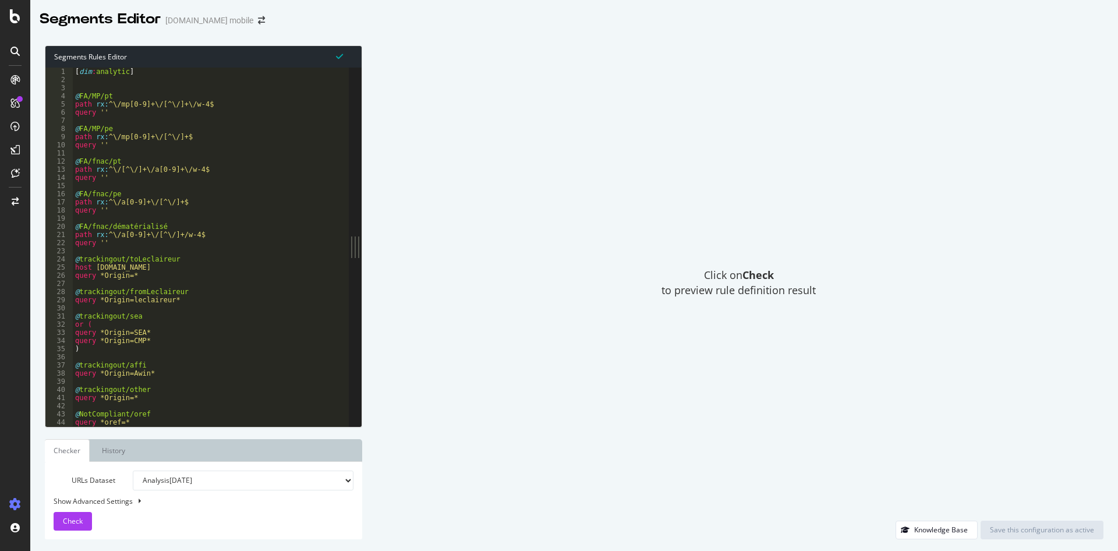
type textarea "path rx:^\/a[0-9]+\/[^\/]+/w-4$"
click at [232, 232] on div "[ dim : analytic ] @ FA/MP/pt path rx : ^\/mp[0-9]+\/[^\/]+\/w-4$ query '' @ FA…" at bounding box center [246, 255] width 347 height 375
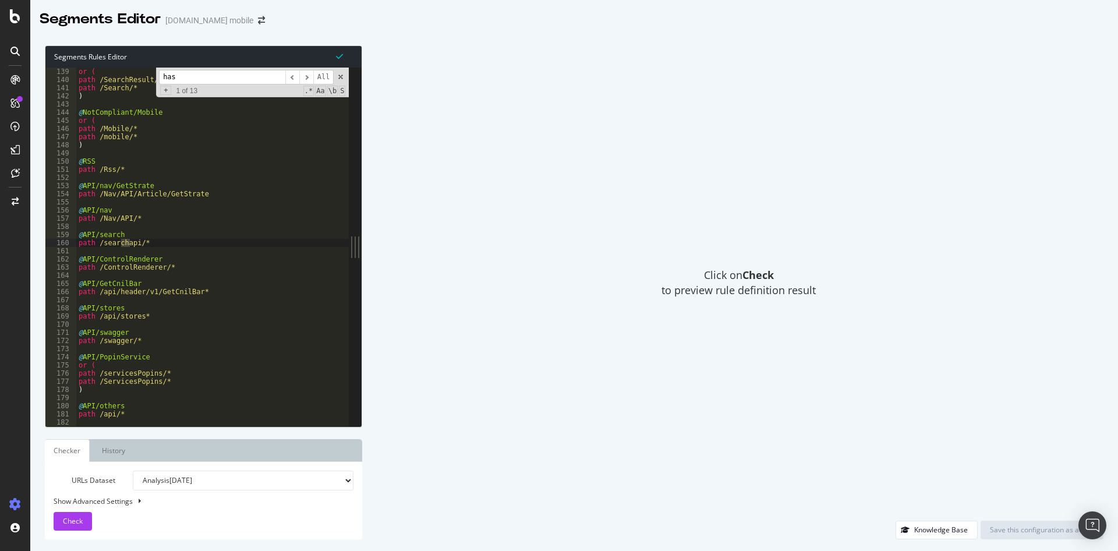
scroll to position [1423, 0]
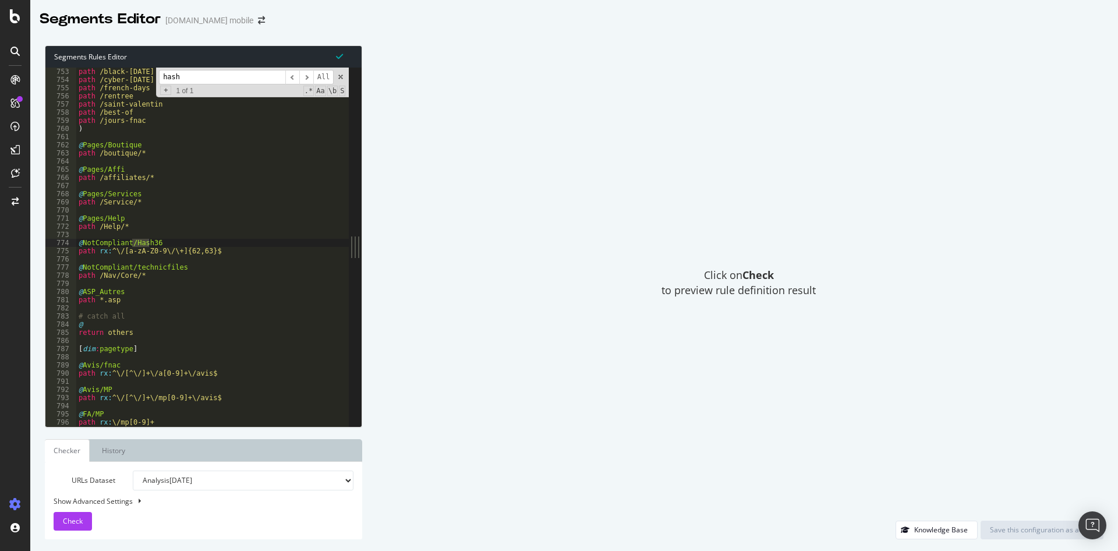
type input "hash"
type textarea "path rx:^\/[a-zA-Z0-9\/\+]{62,63}$"
drag, startPoint x: 212, startPoint y: 252, endPoint x: 108, endPoint y: 254, distance: 103.7
click at [108, 254] on div "path /black-[DATE] path /cyber-[DATE] path /french-days path /rentree path /sai…" at bounding box center [249, 255] width 347 height 375
